Goal: Transaction & Acquisition: Obtain resource

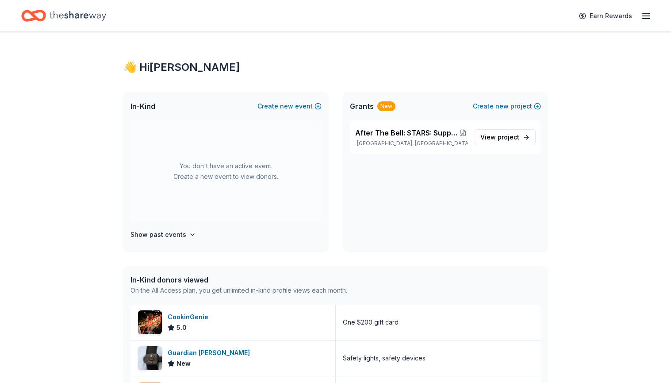
scroll to position [16, 0]
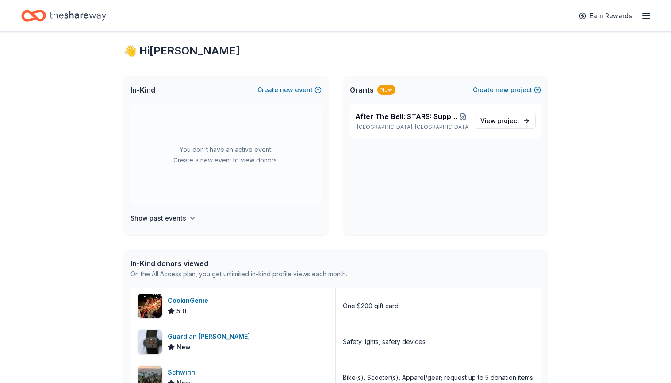
click at [237, 135] on div "You don't have an active event. Create a new event to view donors." at bounding box center [225, 155] width 191 height 102
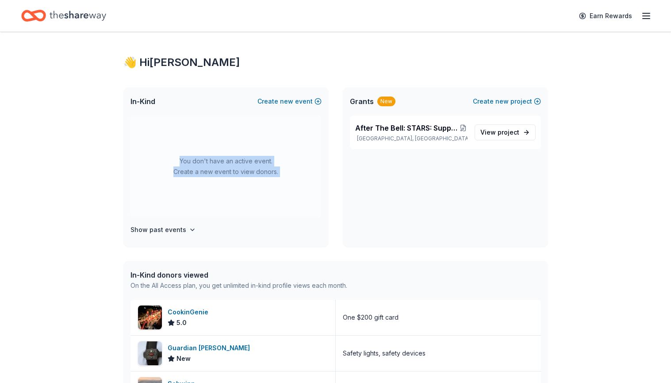
scroll to position [0, 0]
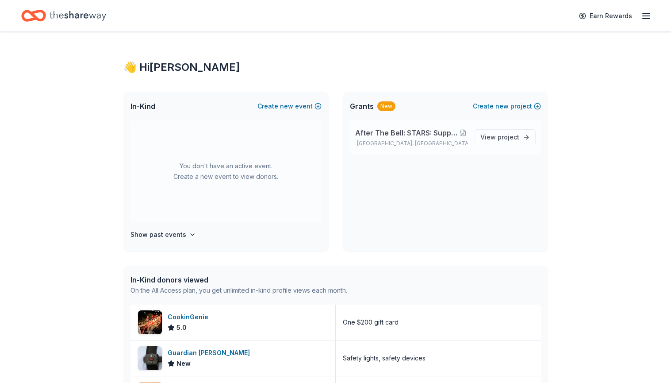
click at [406, 137] on span "After The Bell: STARS: Support, Thrive, Achieve, Reach, Succeed" at bounding box center [407, 132] width 104 height 11
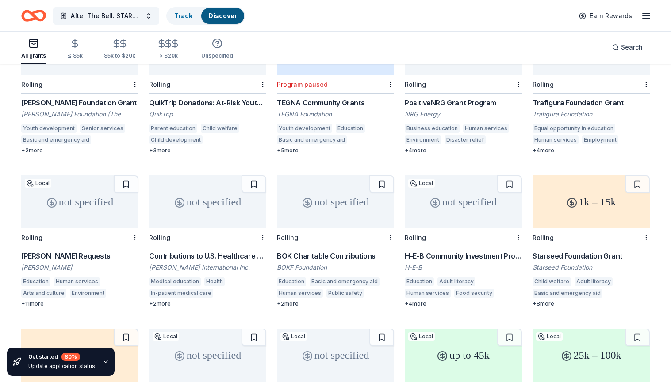
scroll to position [878, 0]
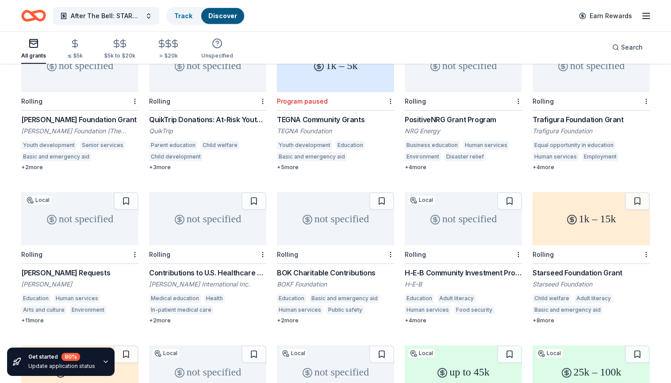
click at [226, 114] on div "QuikTrip Donations: At-Risk Youth and Early Childhood Education" at bounding box center [207, 119] width 117 height 11
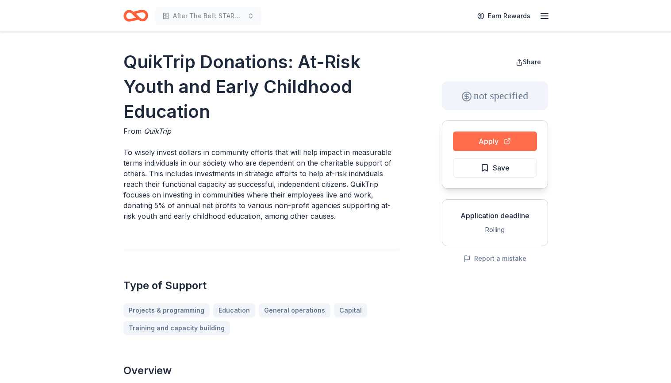
click at [477, 138] on button "Apply" at bounding box center [495, 140] width 84 height 19
